Goal: Task Accomplishment & Management: Manage account settings

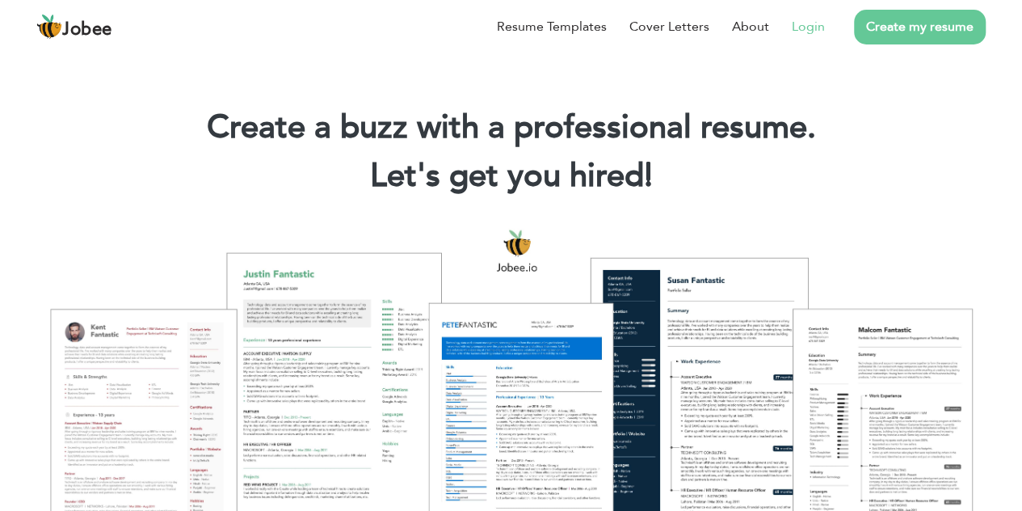
click at [811, 29] on link "Login" at bounding box center [808, 26] width 33 height 19
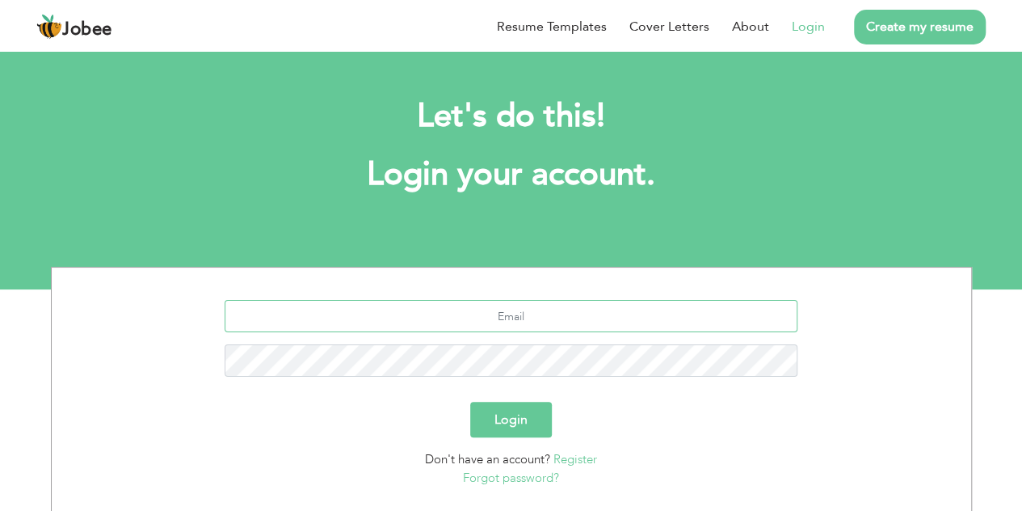
click at [558, 320] on input "text" at bounding box center [511, 316] width 573 height 32
type input "[EMAIL_ADDRESS][DOMAIN_NAME]"
click at [517, 427] on button "Login" at bounding box center [511, 420] width 82 height 36
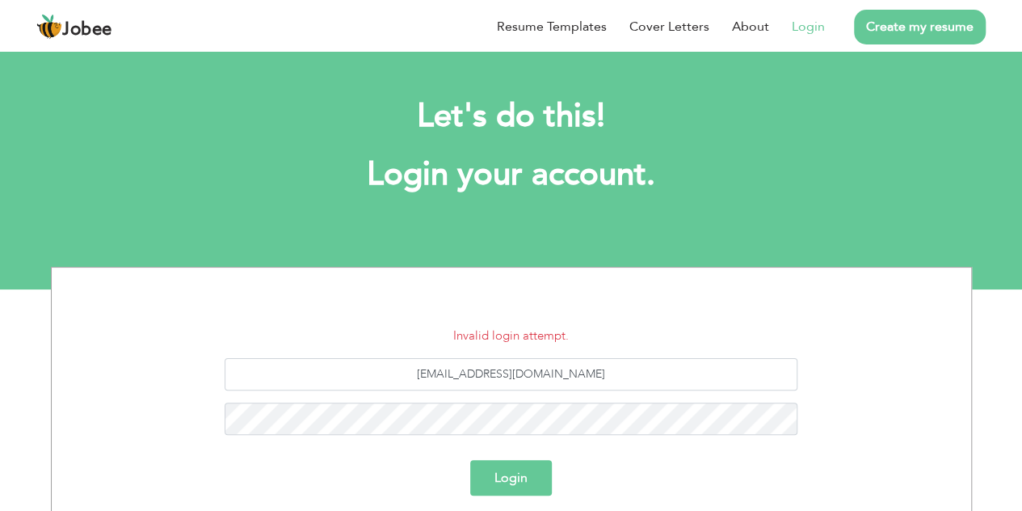
click at [496, 477] on button "Login" at bounding box center [511, 478] width 82 height 36
click at [504, 475] on button "Login" at bounding box center [511, 478] width 82 height 36
click at [510, 481] on button "Login" at bounding box center [511, 478] width 82 height 36
click at [559, 374] on input "[EMAIL_ADDRESS][DOMAIN_NAME]" at bounding box center [511, 374] width 573 height 32
drag, startPoint x: 606, startPoint y: 377, endPoint x: 370, endPoint y: 394, distance: 236.6
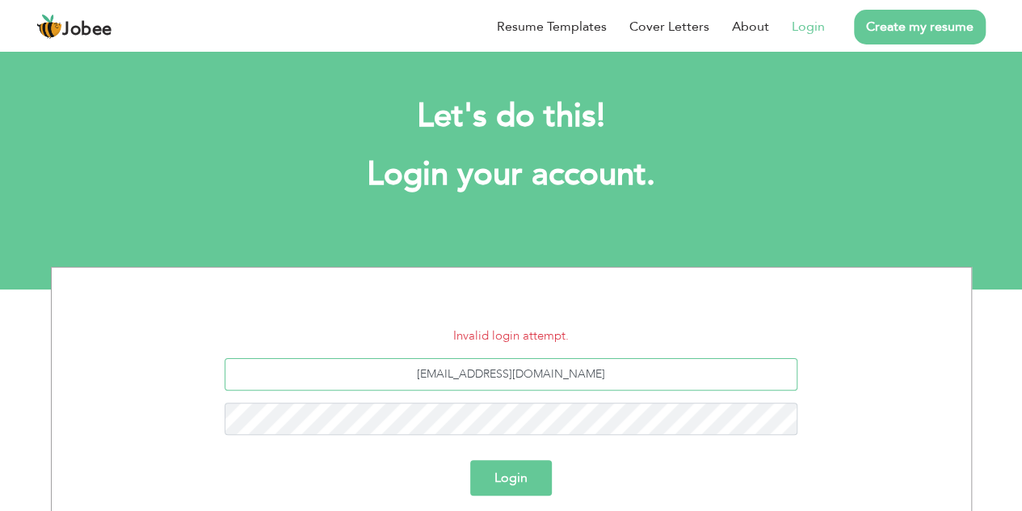
click at [370, 394] on div "[EMAIL_ADDRESS][DOMAIN_NAME]" at bounding box center [511, 402] width 895 height 89
click at [481, 381] on input "text" at bounding box center [511, 374] width 573 height 32
type input "[EMAIL_ADDRESS][DOMAIN_NAME]"
click at [524, 469] on button "Login" at bounding box center [511, 478] width 82 height 36
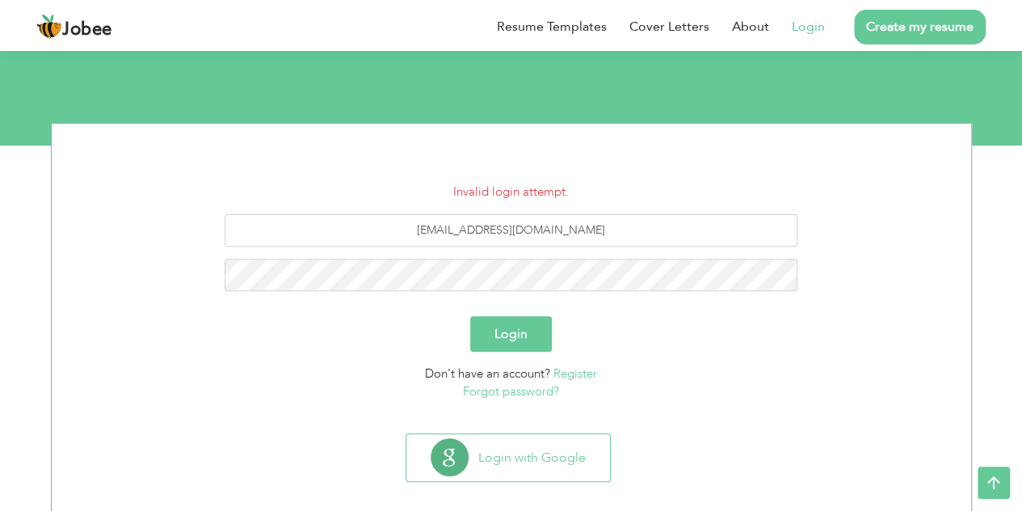
scroll to position [160, 0]
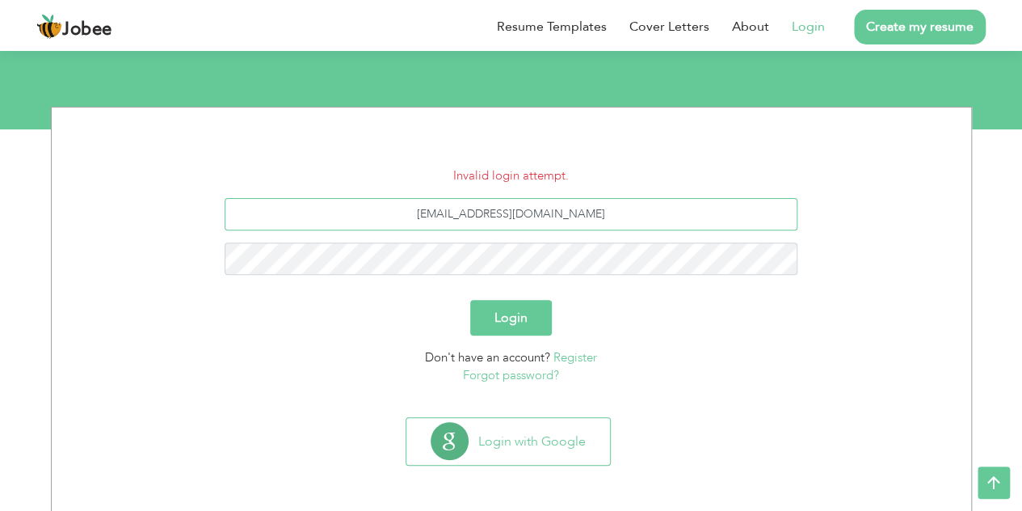
drag, startPoint x: 616, startPoint y: 208, endPoint x: 400, endPoint y: 229, distance: 216.7
click at [400, 229] on input "[EMAIL_ADDRESS][DOMAIN_NAME]" at bounding box center [511, 214] width 573 height 32
type input "[EMAIL_ADDRESS][DOMAIN_NAME]"
click at [493, 369] on link "Forgot password?" at bounding box center [511, 375] width 96 height 16
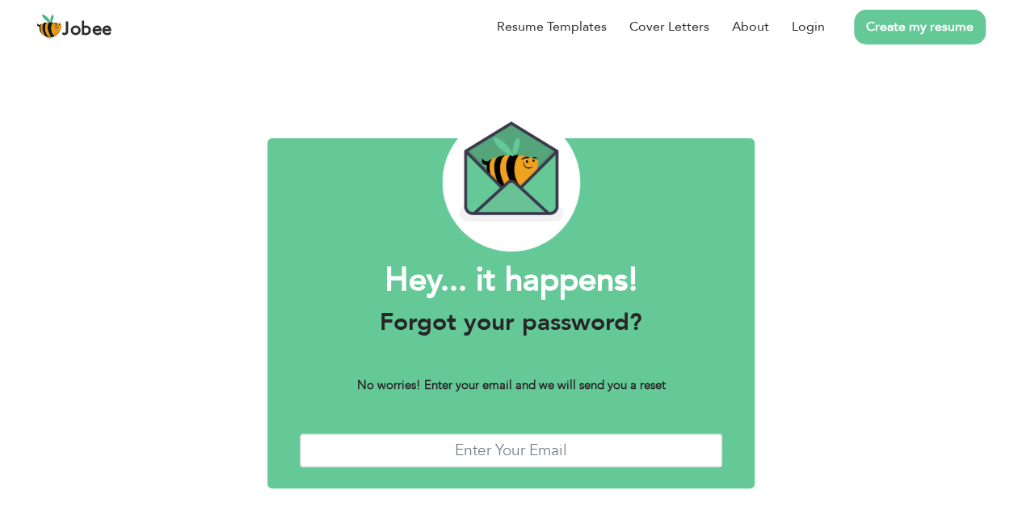
scroll to position [61, 0]
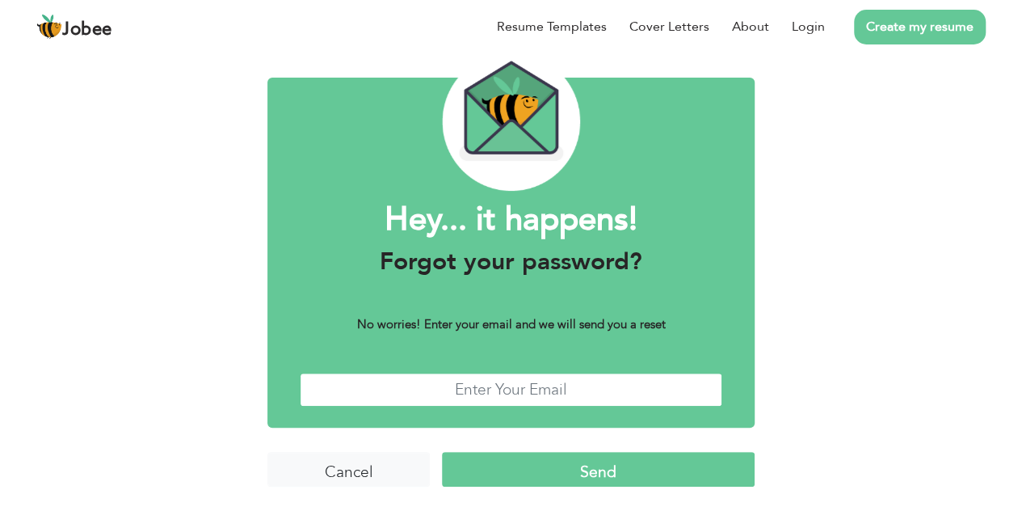
click at [456, 394] on input "text" at bounding box center [511, 390] width 423 height 35
type input "[EMAIL_ADDRESS][DOMAIN_NAME]"
click at [567, 470] on input "Send" at bounding box center [598, 469] width 313 height 35
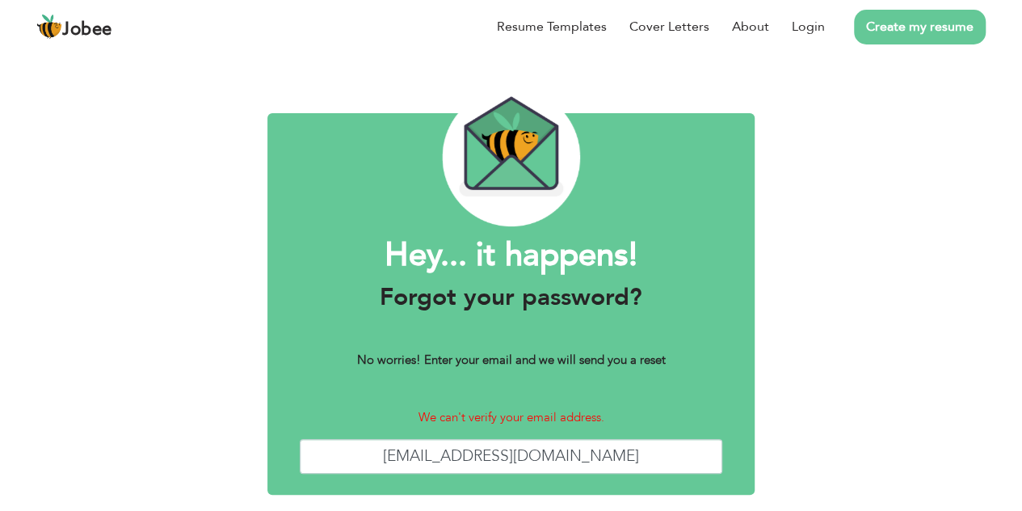
scroll to position [26, 0]
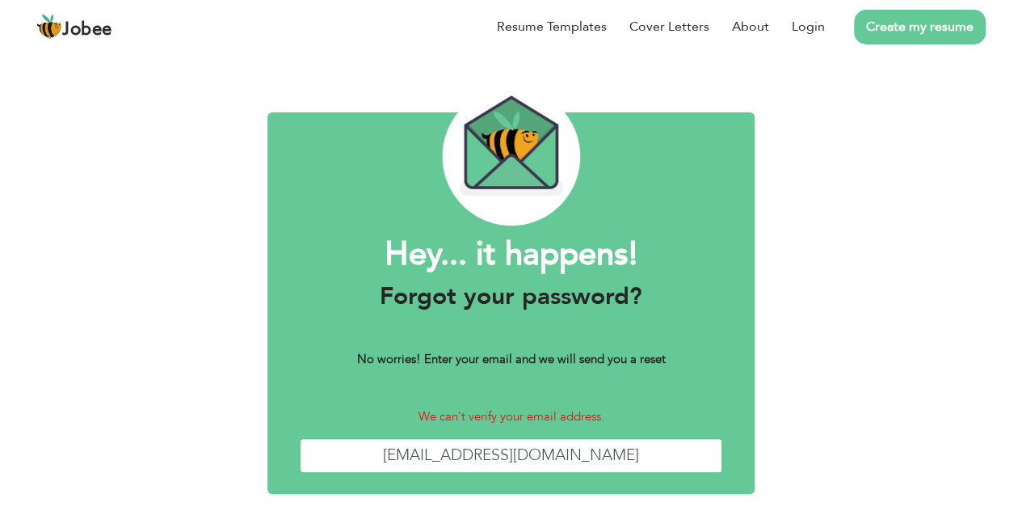
drag, startPoint x: 637, startPoint y: 455, endPoint x: 343, endPoint y: 473, distance: 294.7
click at [343, 473] on div "Hey... it happens! Forgot your password? No worries! Enter your email and we wi…" at bounding box center [510, 302] width 487 height 381
click at [486, 453] on input "text" at bounding box center [511, 455] width 423 height 35
type input "amnaghafoorpsy@gmail.com"
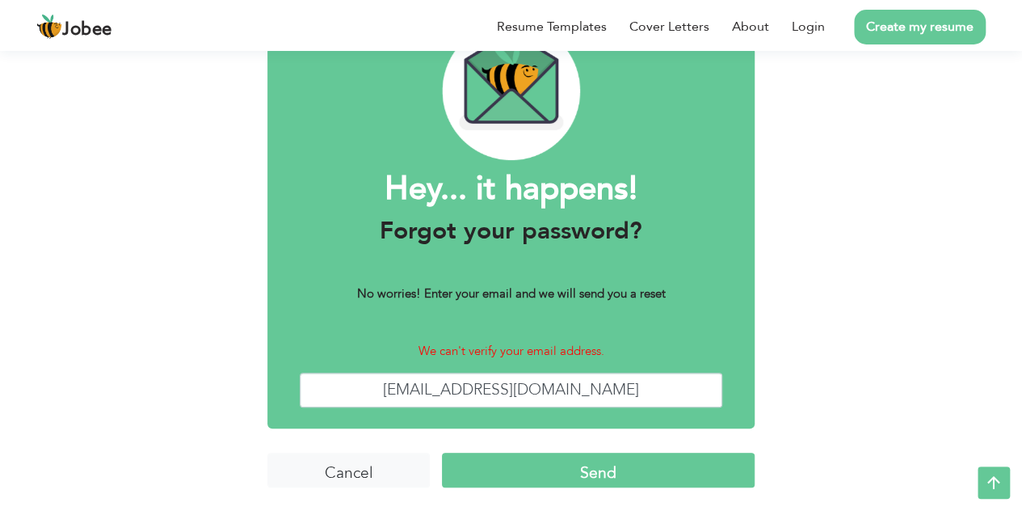
click at [543, 471] on input "Send" at bounding box center [598, 470] width 313 height 35
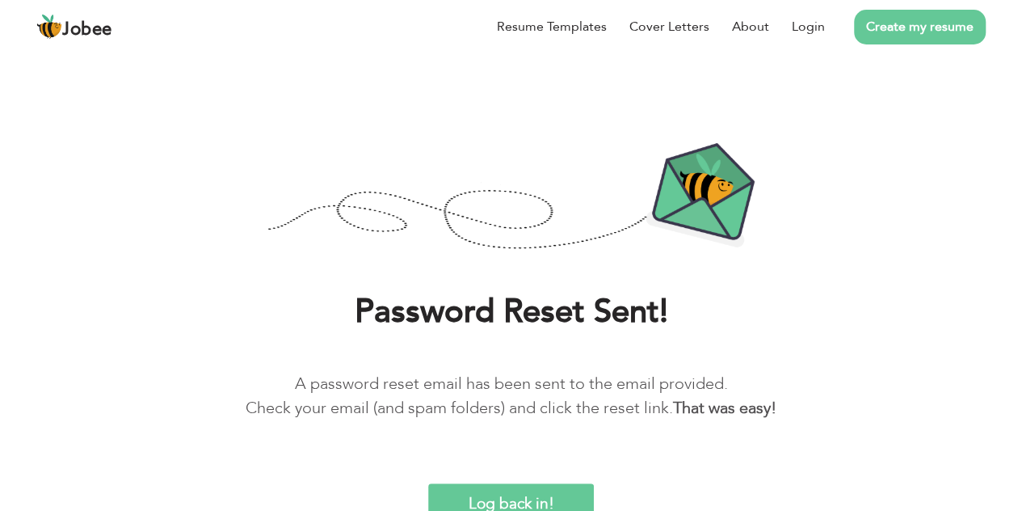
scroll to position [30, 0]
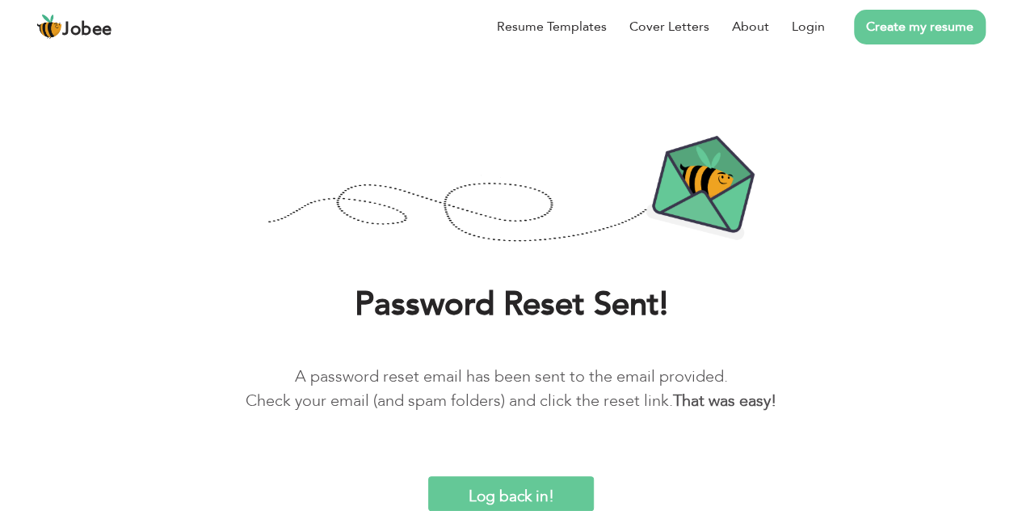
click at [512, 505] on input "Log back in!" at bounding box center [511, 493] width 166 height 35
click at [510, 484] on input "Log back in!" at bounding box center [511, 493] width 166 height 35
